Goal: Find specific page/section: Find specific page/section

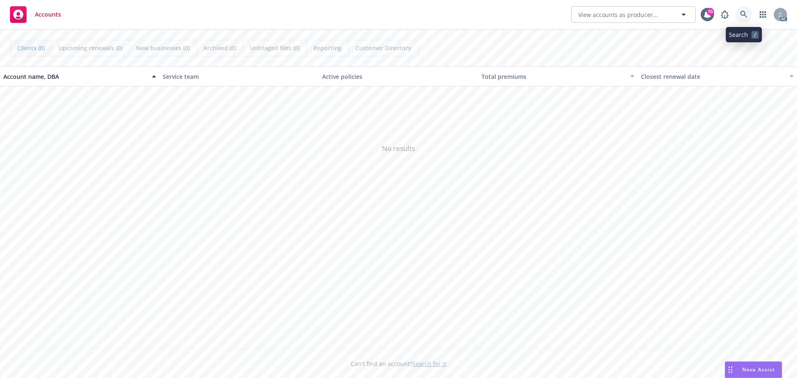
click at [742, 13] on icon at bounding box center [743, 14] width 7 height 7
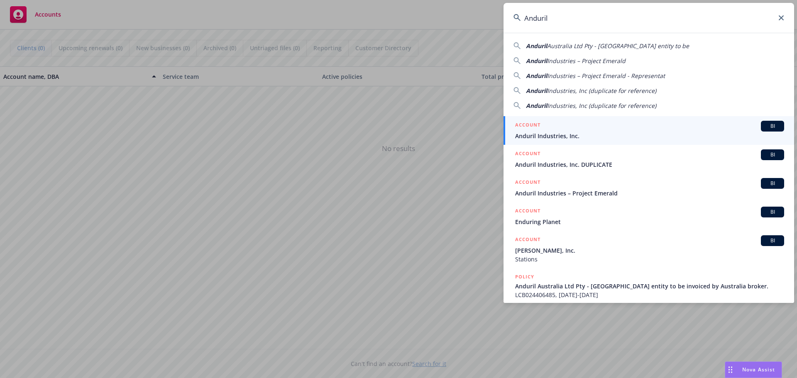
type input "Anduril"
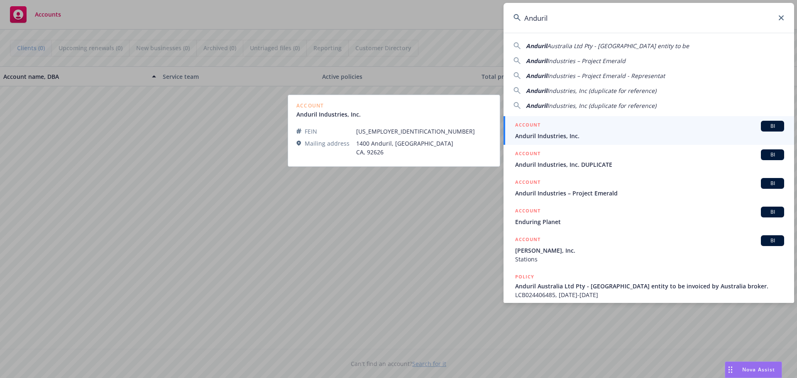
click at [537, 136] on span "Anduril Industries, Inc." at bounding box center [649, 136] width 269 height 9
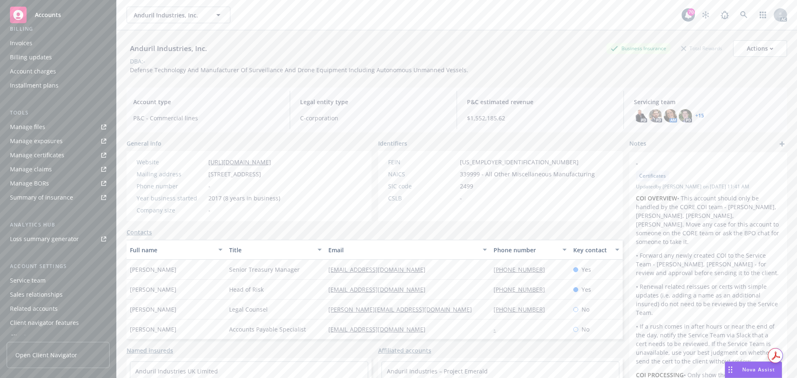
scroll to position [163, 0]
click at [29, 268] on div "Service team" at bounding box center [28, 272] width 36 height 13
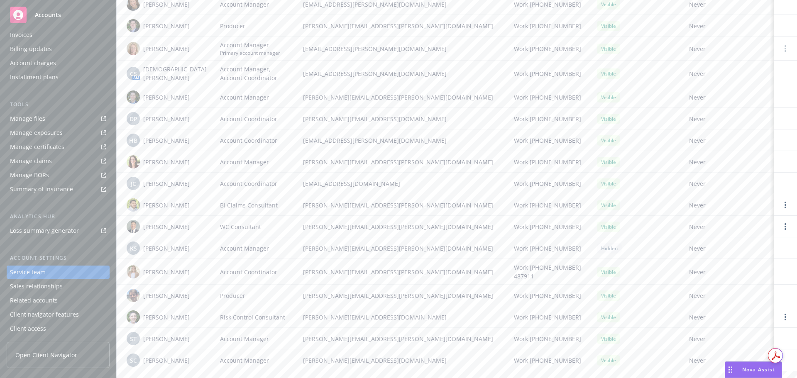
scroll to position [138, 0]
